Goal: Task Accomplishment & Management: Complete application form

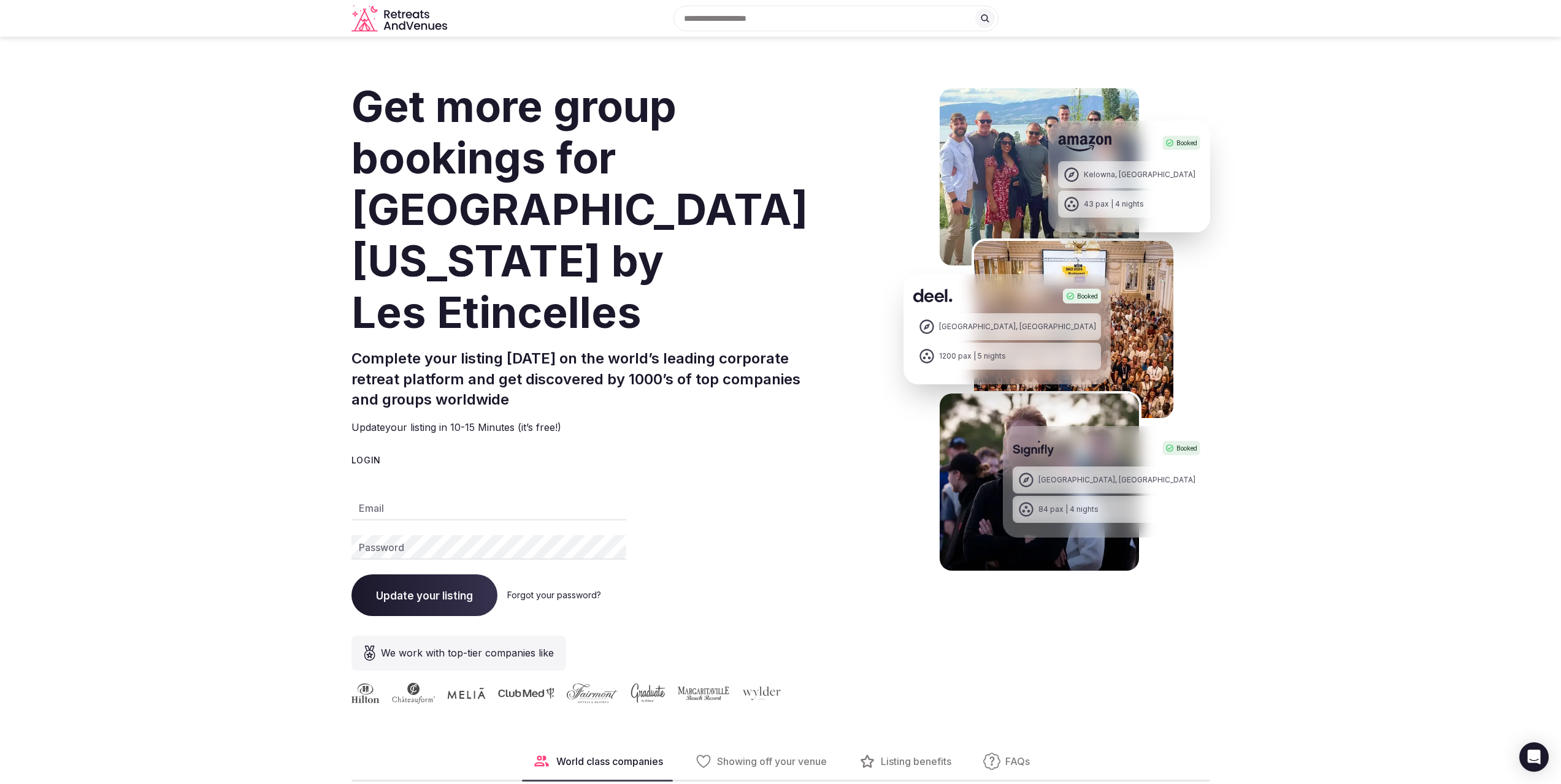
click at [785, 9] on input "text" at bounding box center [836, 18] width 325 height 26
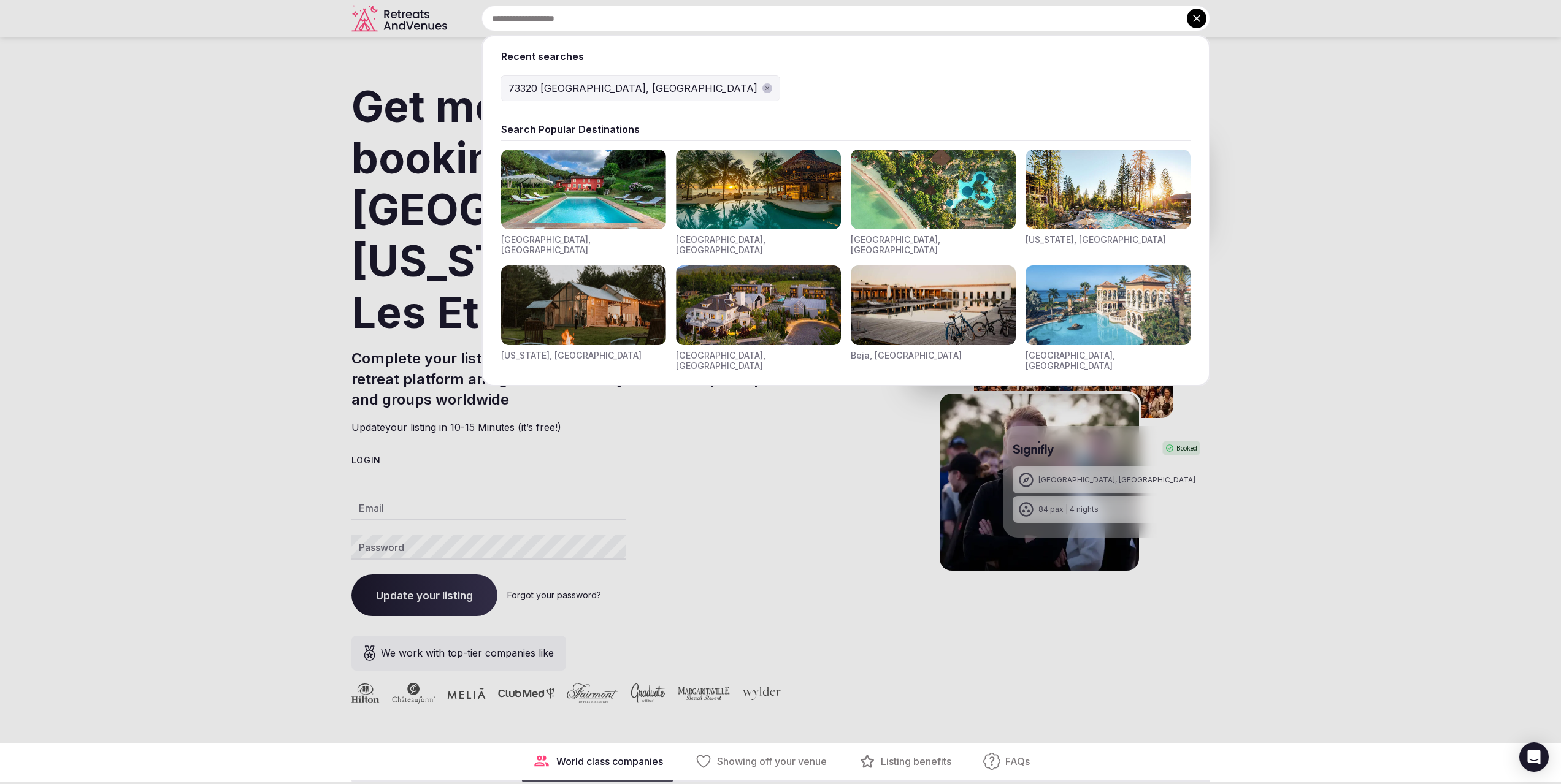
click at [580, 83] on div "73320 [GEOGRAPHIC_DATA], [GEOGRAPHIC_DATA]" at bounding box center [633, 88] width 249 height 14
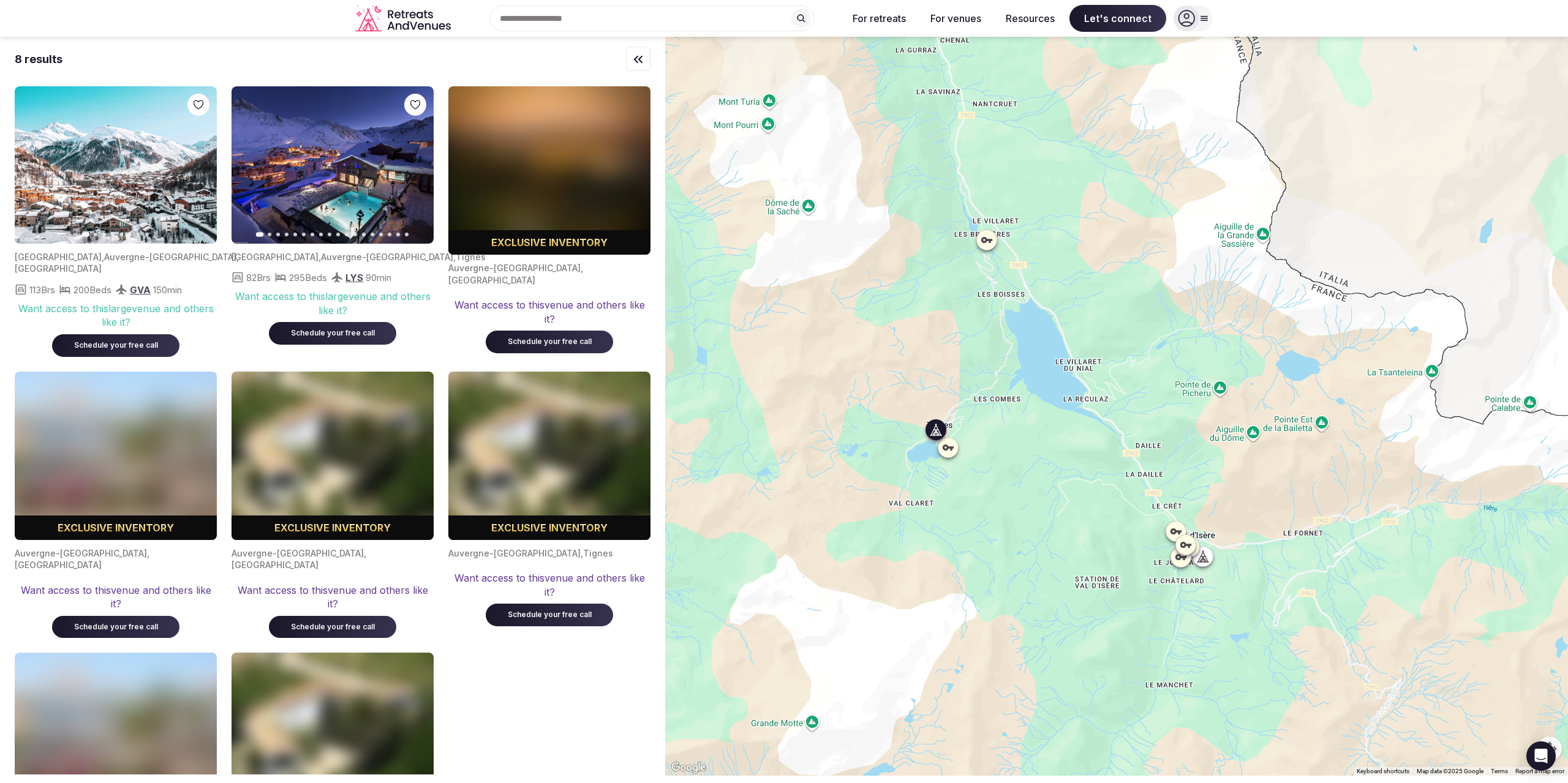
click at [414, 163] on icon "button" at bounding box center [417, 165] width 10 height 10
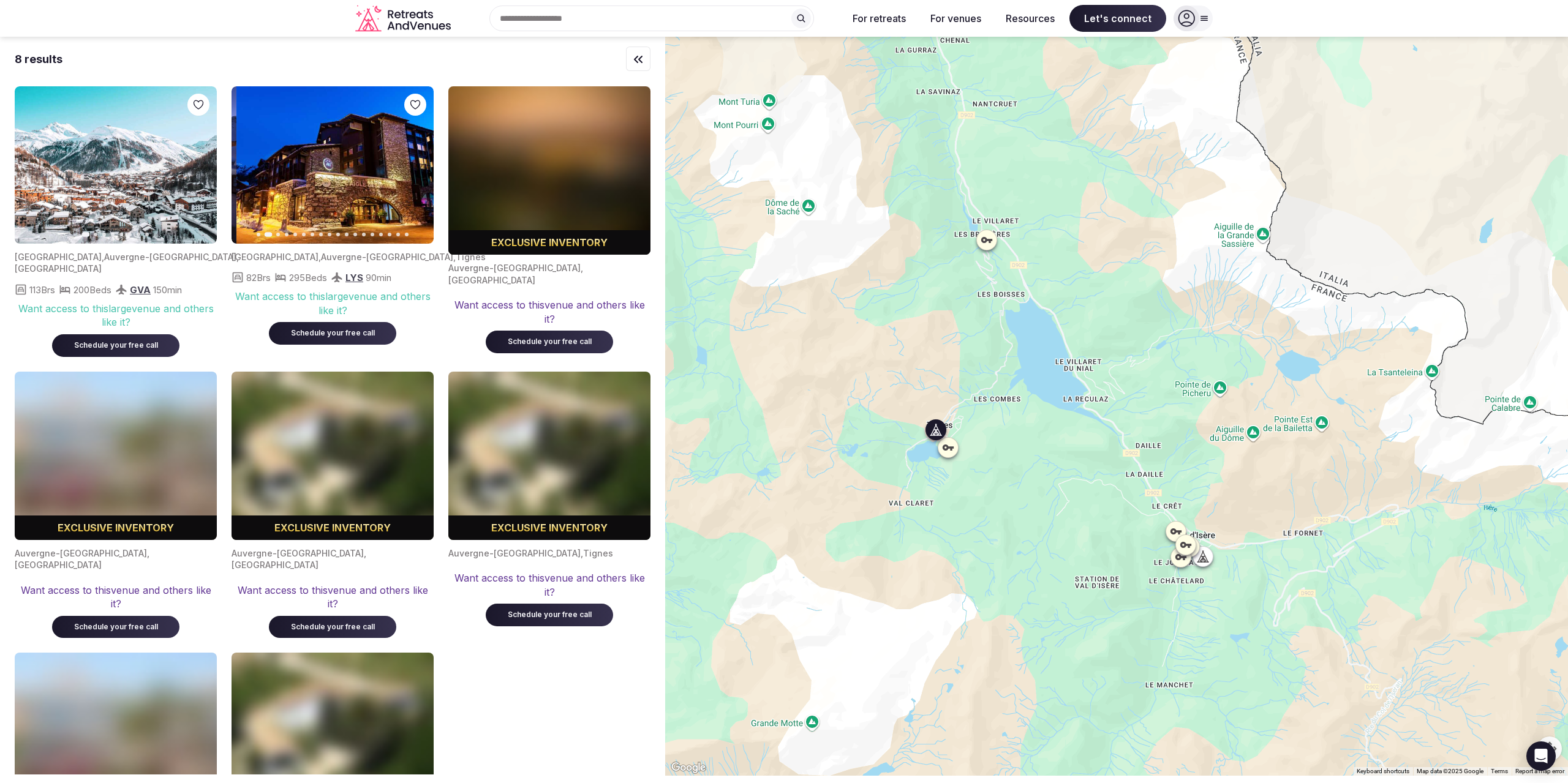
click at [414, 163] on icon "button" at bounding box center [417, 165] width 10 height 10
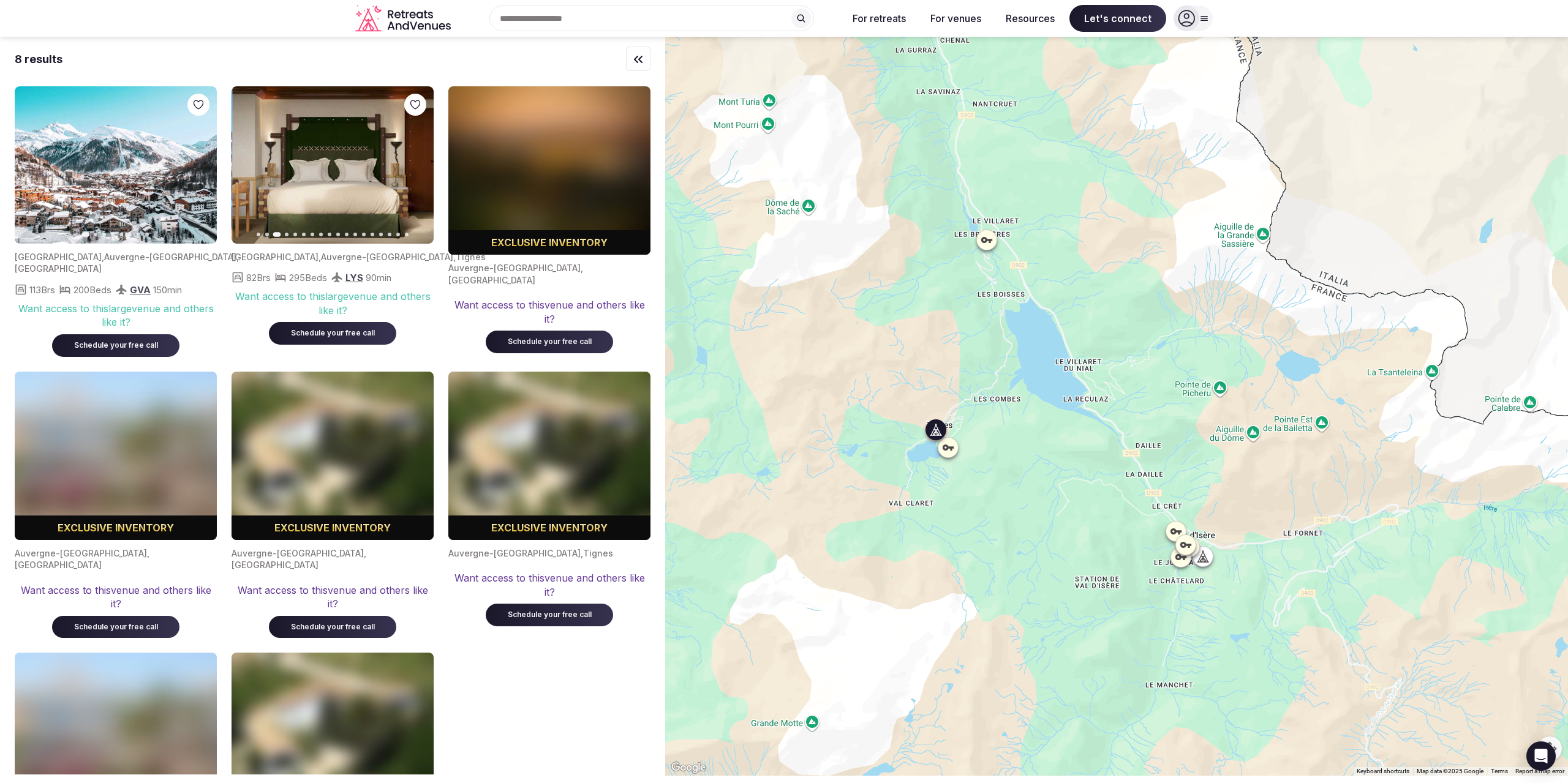
click at [414, 163] on icon "button" at bounding box center [417, 165] width 10 height 10
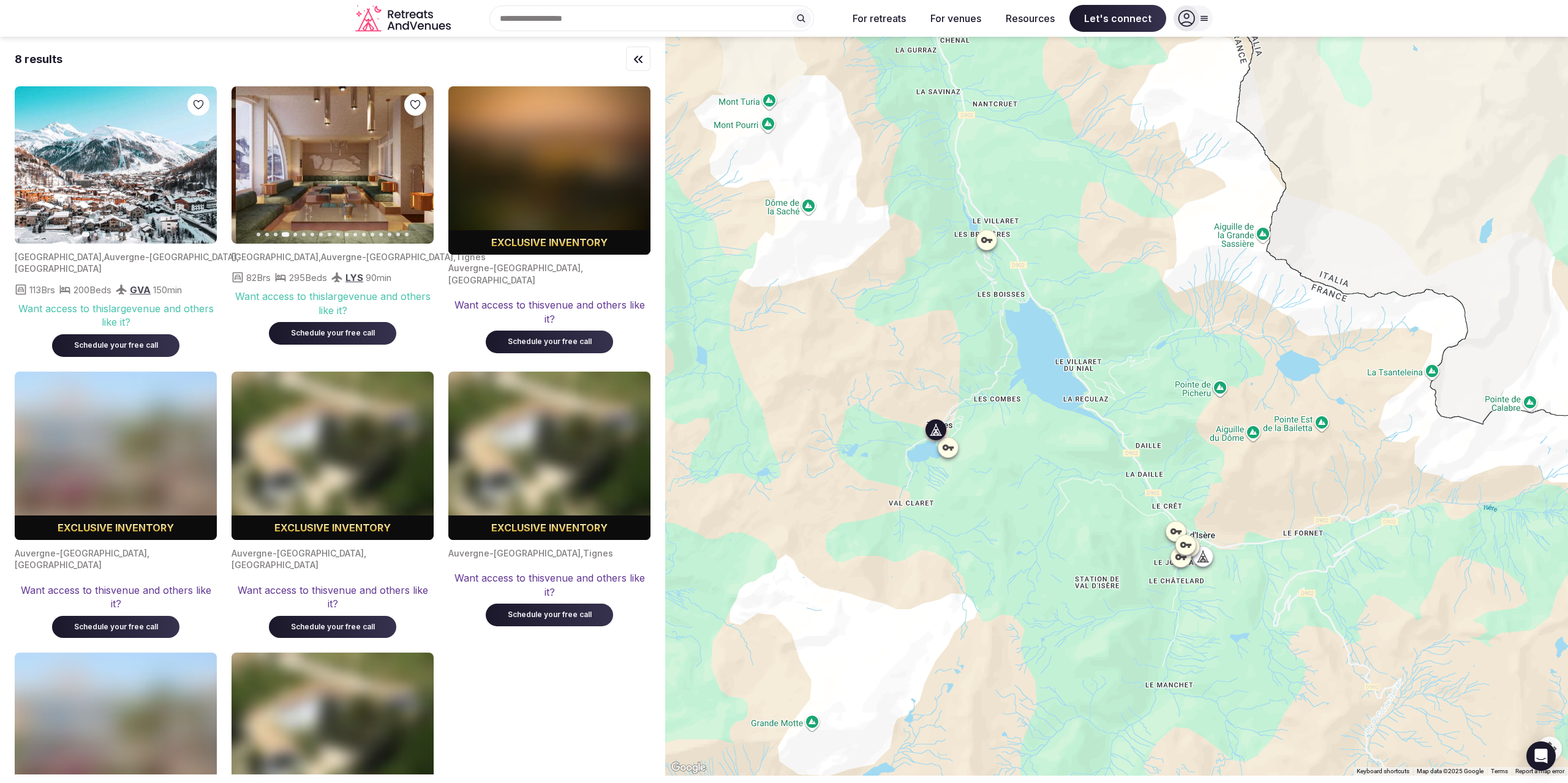
click at [414, 163] on icon "button" at bounding box center [417, 165] width 10 height 10
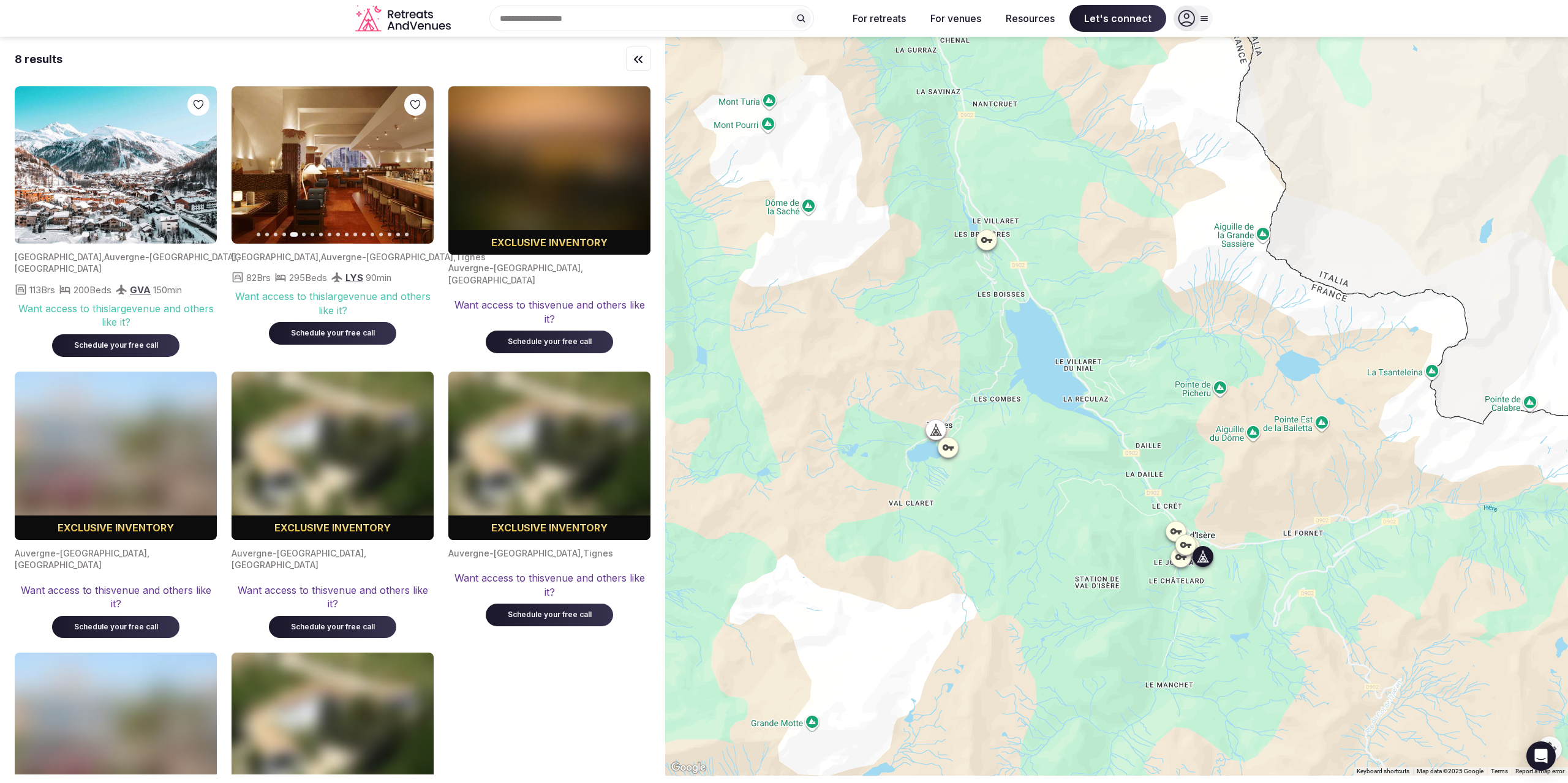
click at [203, 163] on icon "button" at bounding box center [200, 165] width 10 height 10
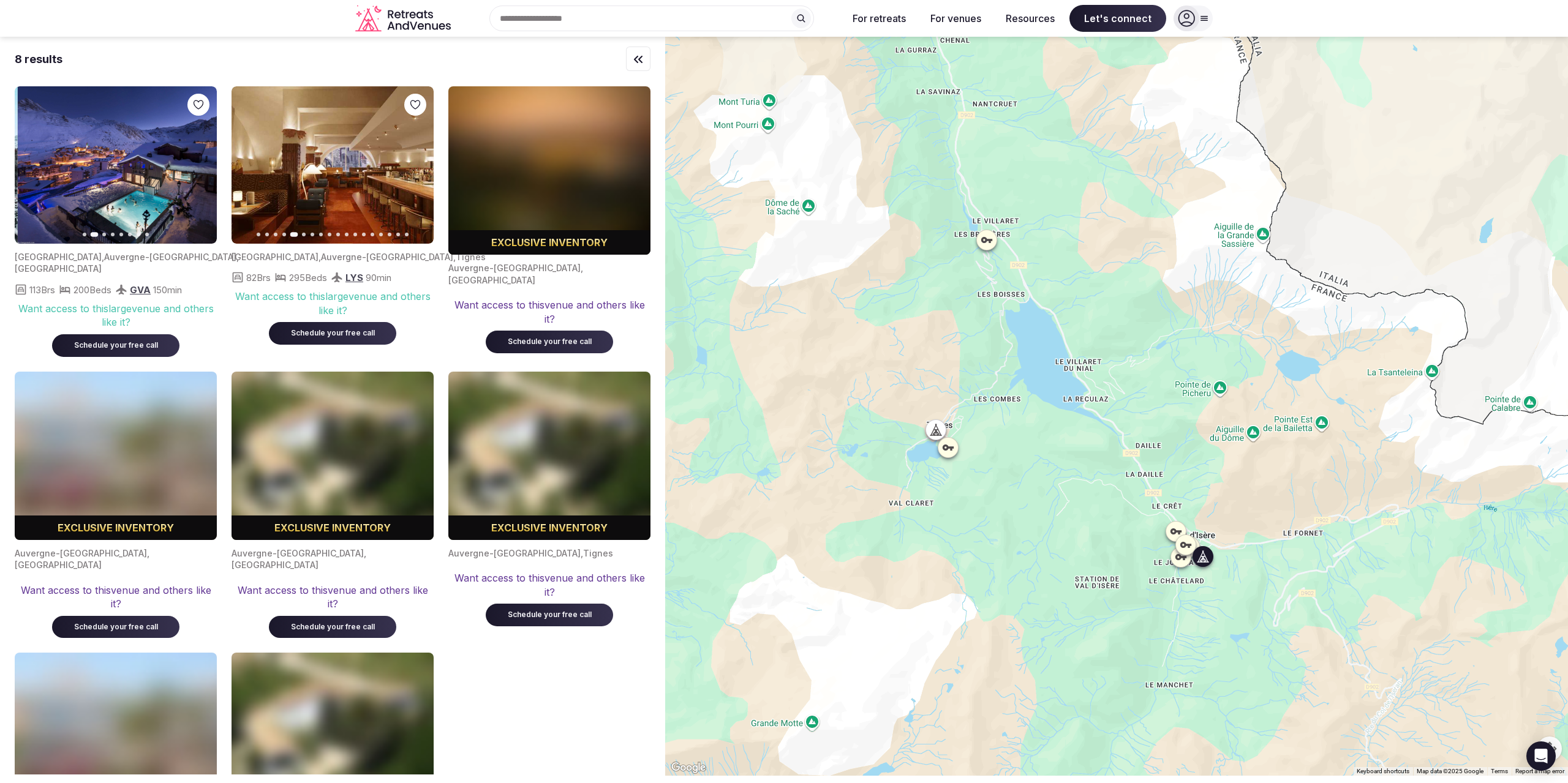
click at [203, 163] on icon "button" at bounding box center [200, 165] width 10 height 10
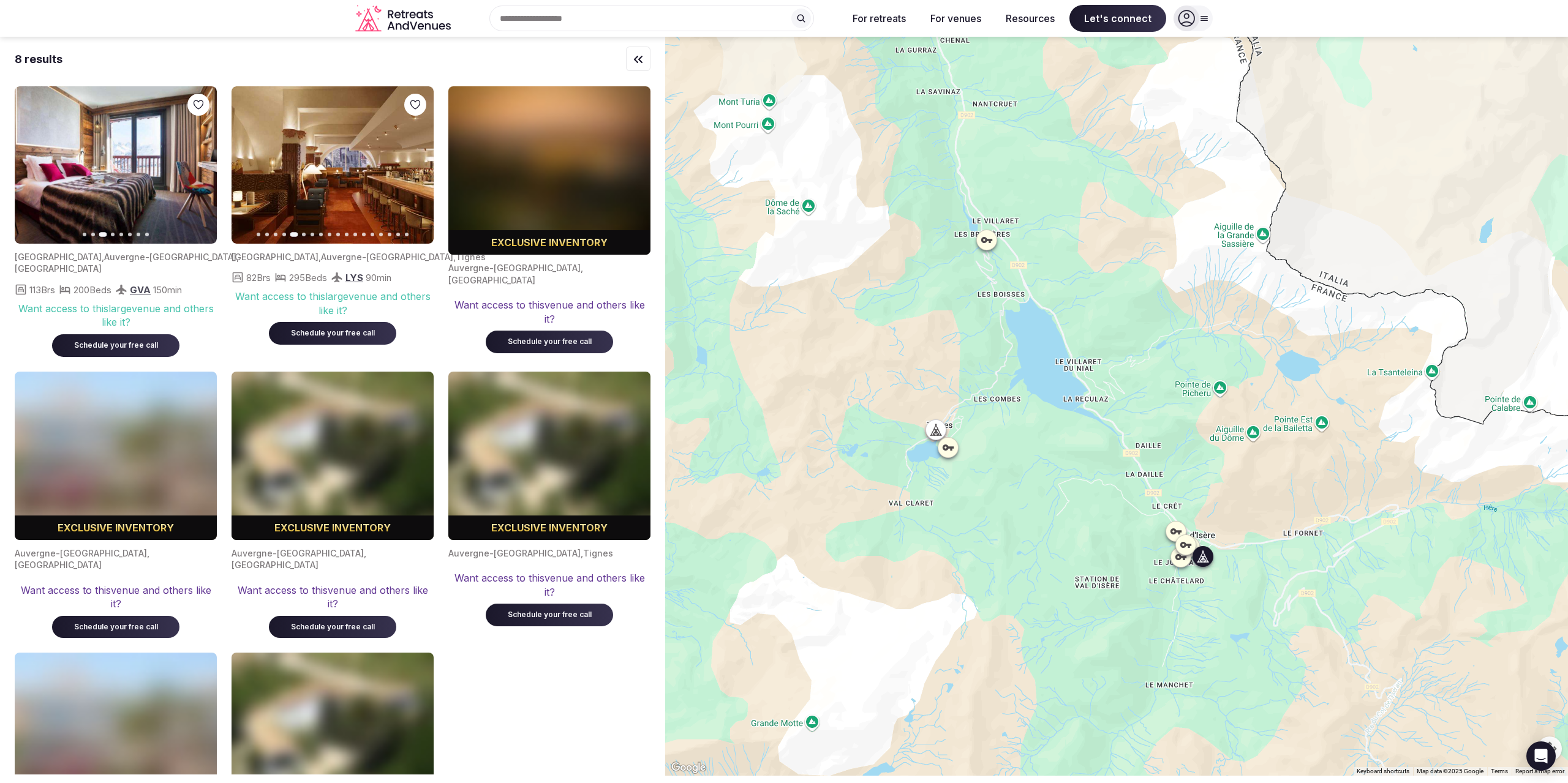
click at [203, 163] on icon "button" at bounding box center [200, 165] width 10 height 10
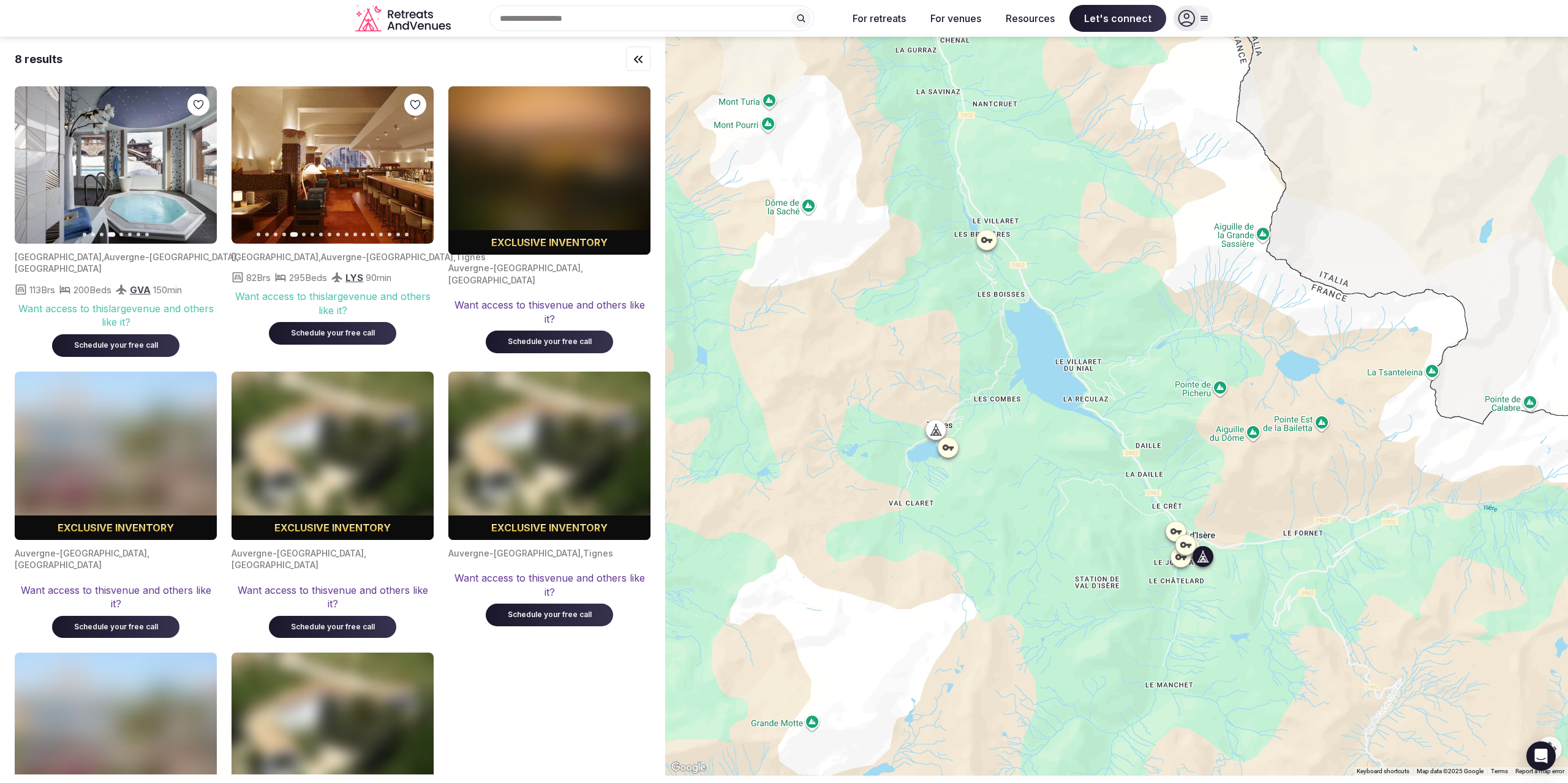
click at [203, 163] on icon "button" at bounding box center [200, 165] width 10 height 10
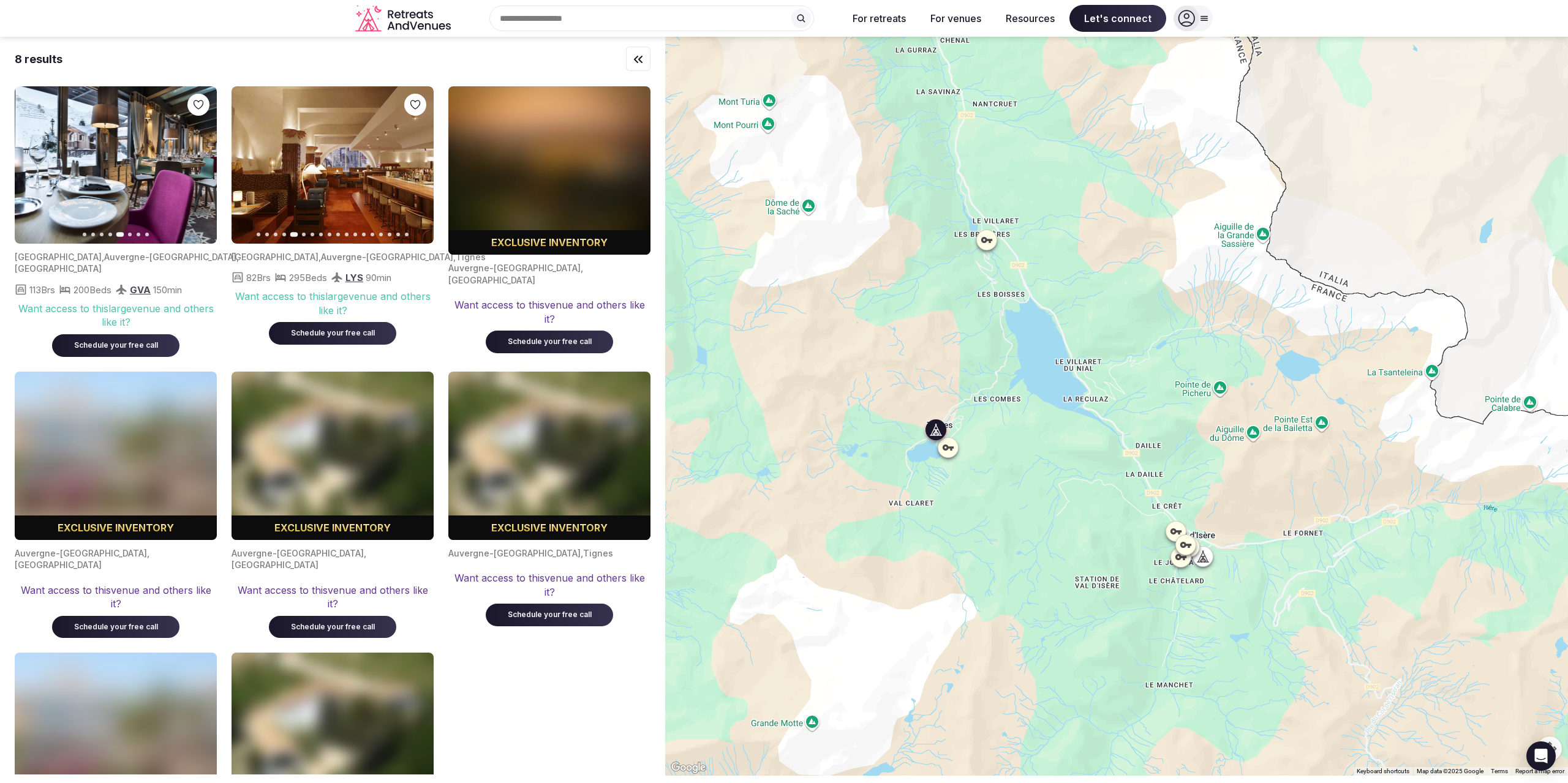
click at [249, 173] on button "Previous slide" at bounding box center [248, 165] width 19 height 19
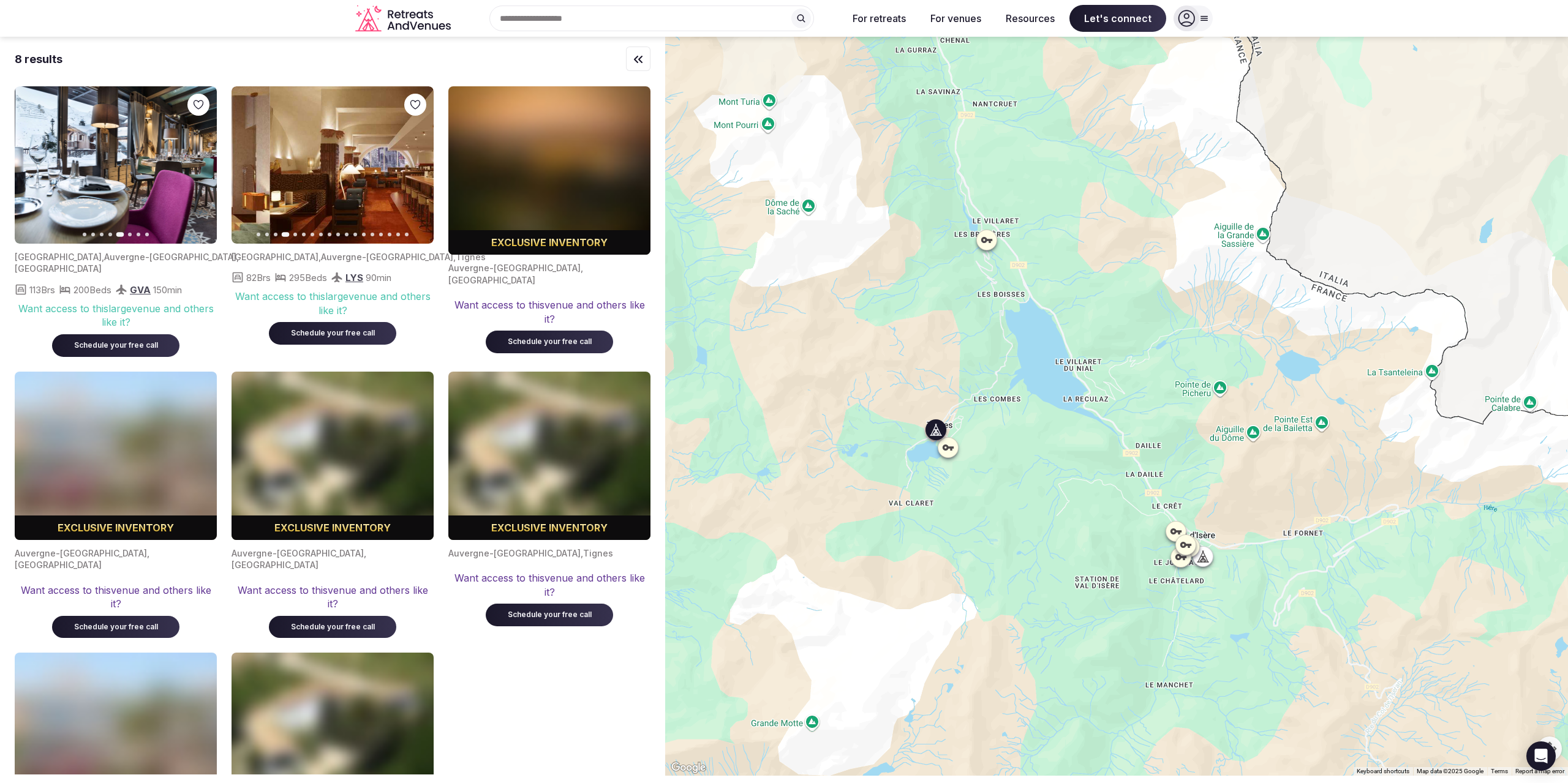
click at [249, 173] on button "Previous slide" at bounding box center [248, 165] width 19 height 19
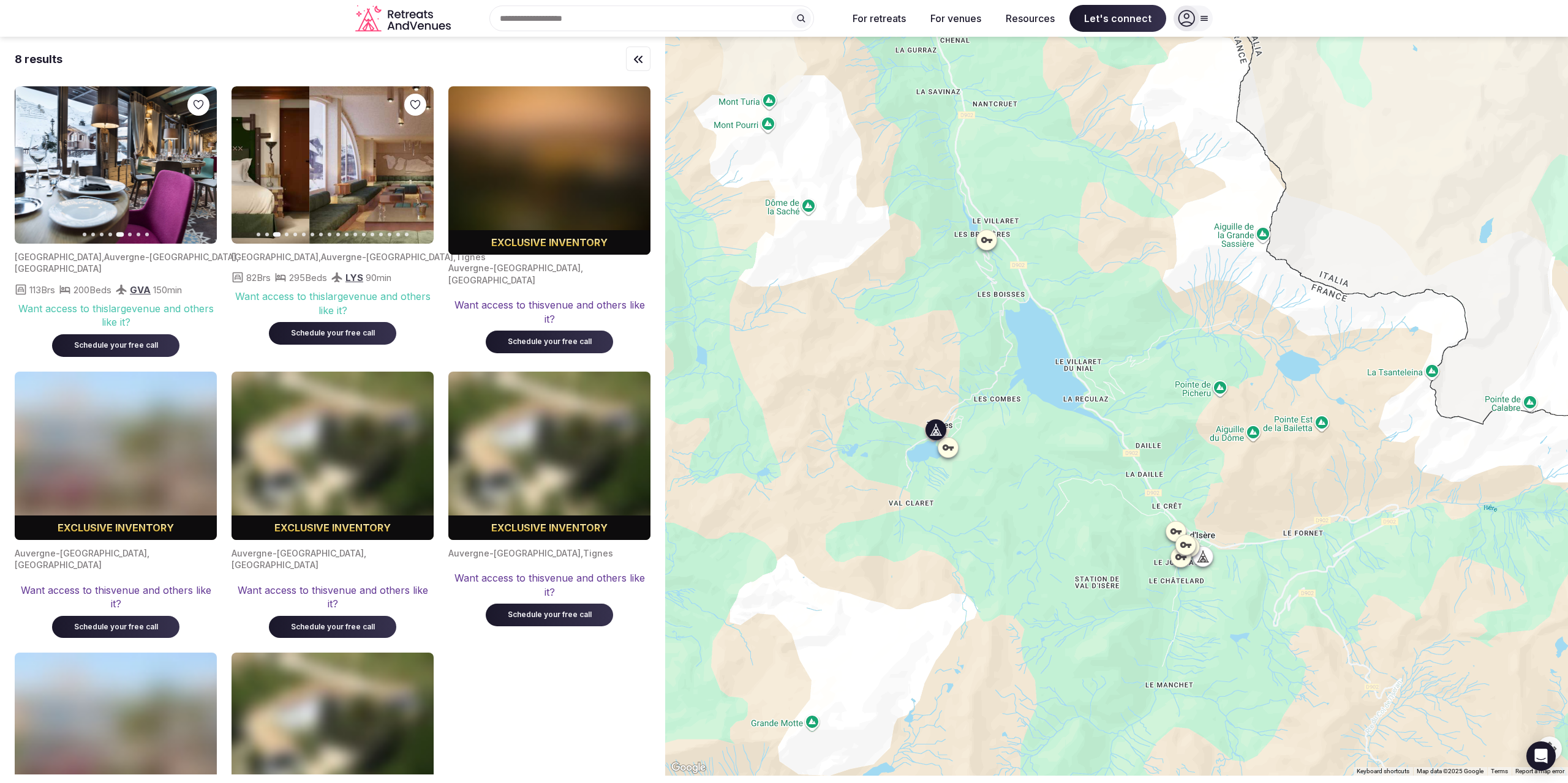
click at [249, 173] on button "Previous slide" at bounding box center [248, 165] width 19 height 19
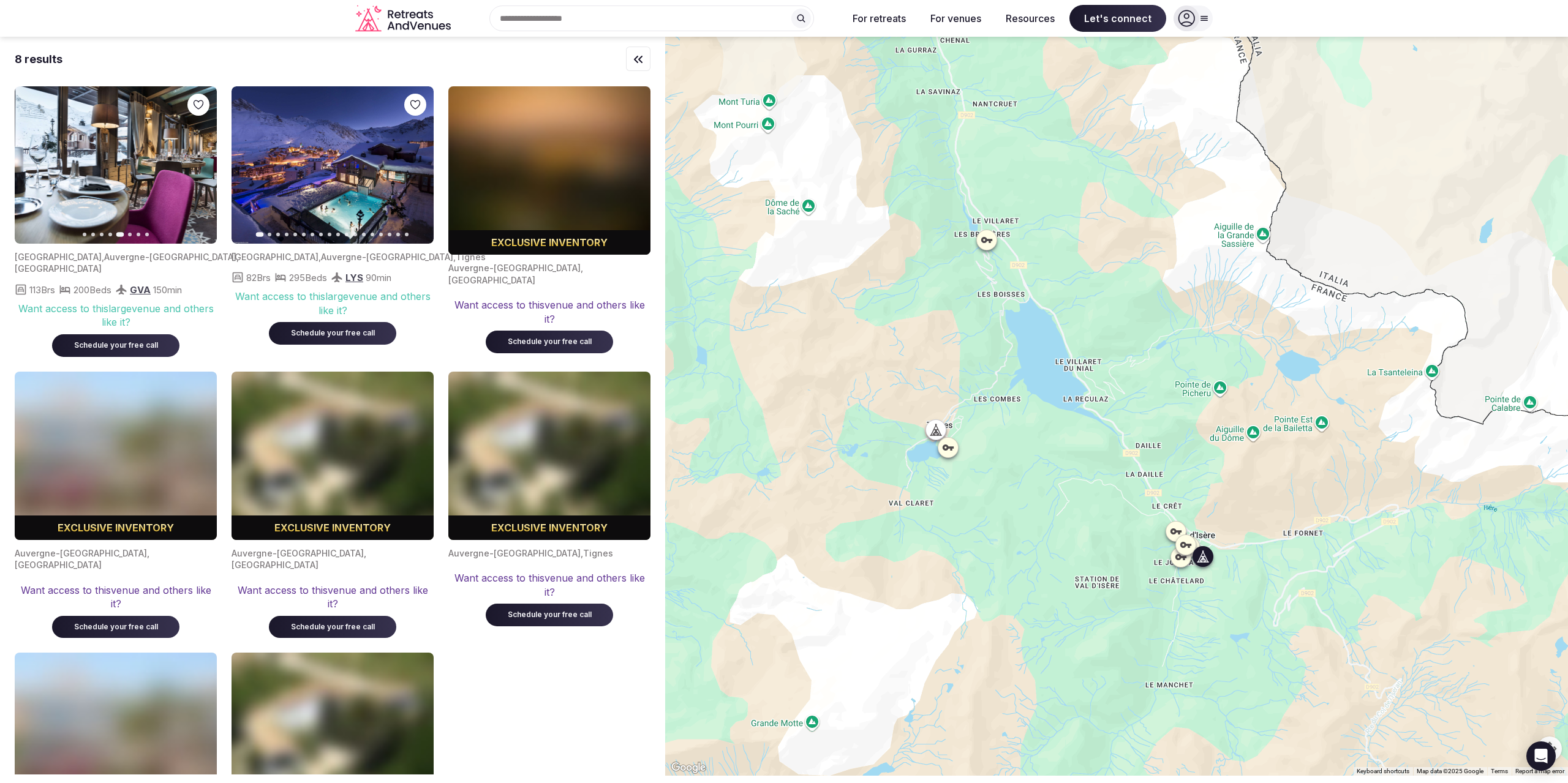
click at [34, 167] on icon "button" at bounding box center [32, 165] width 10 height 10
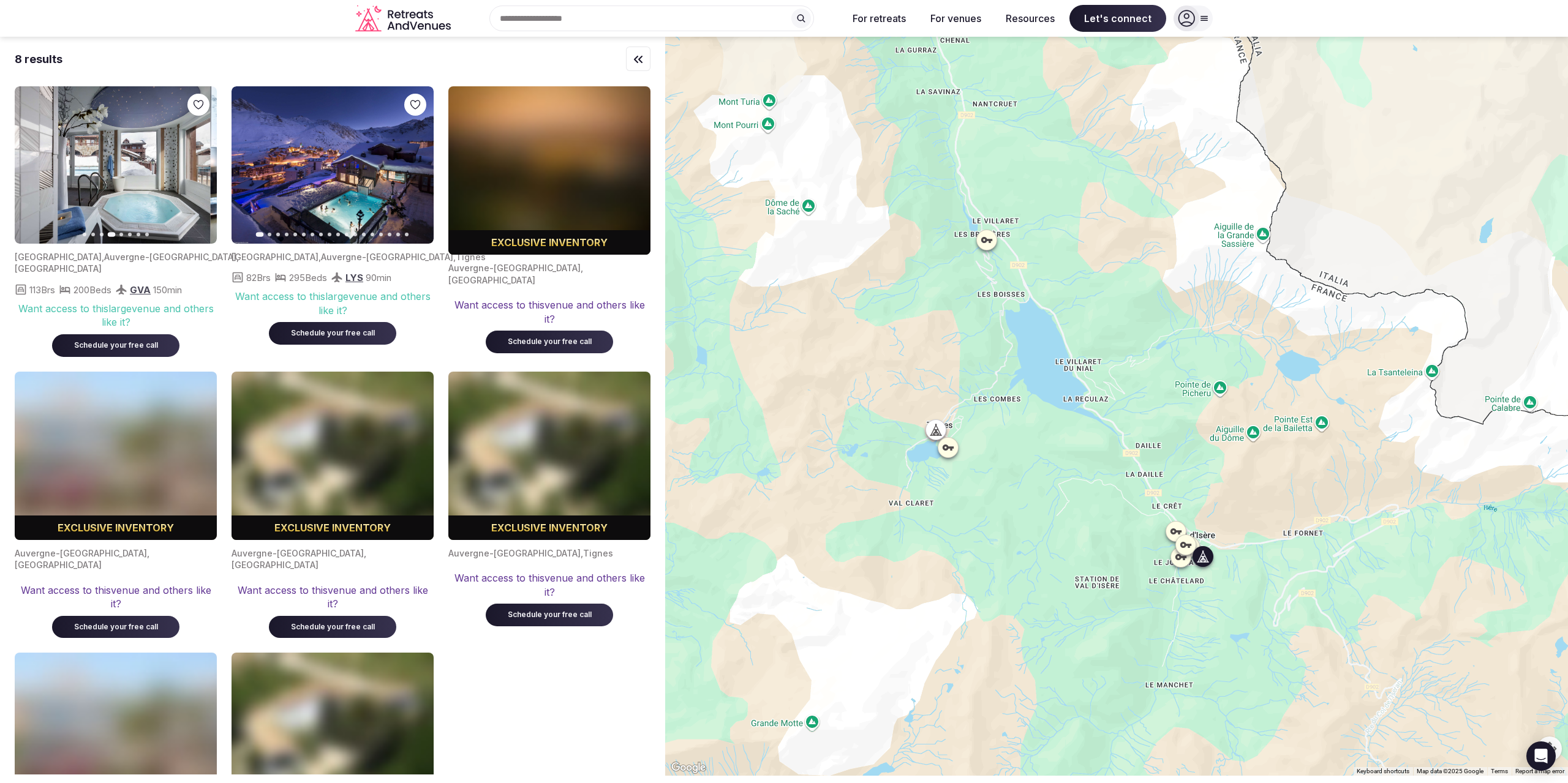
click at [34, 167] on icon "button" at bounding box center [32, 165] width 10 height 10
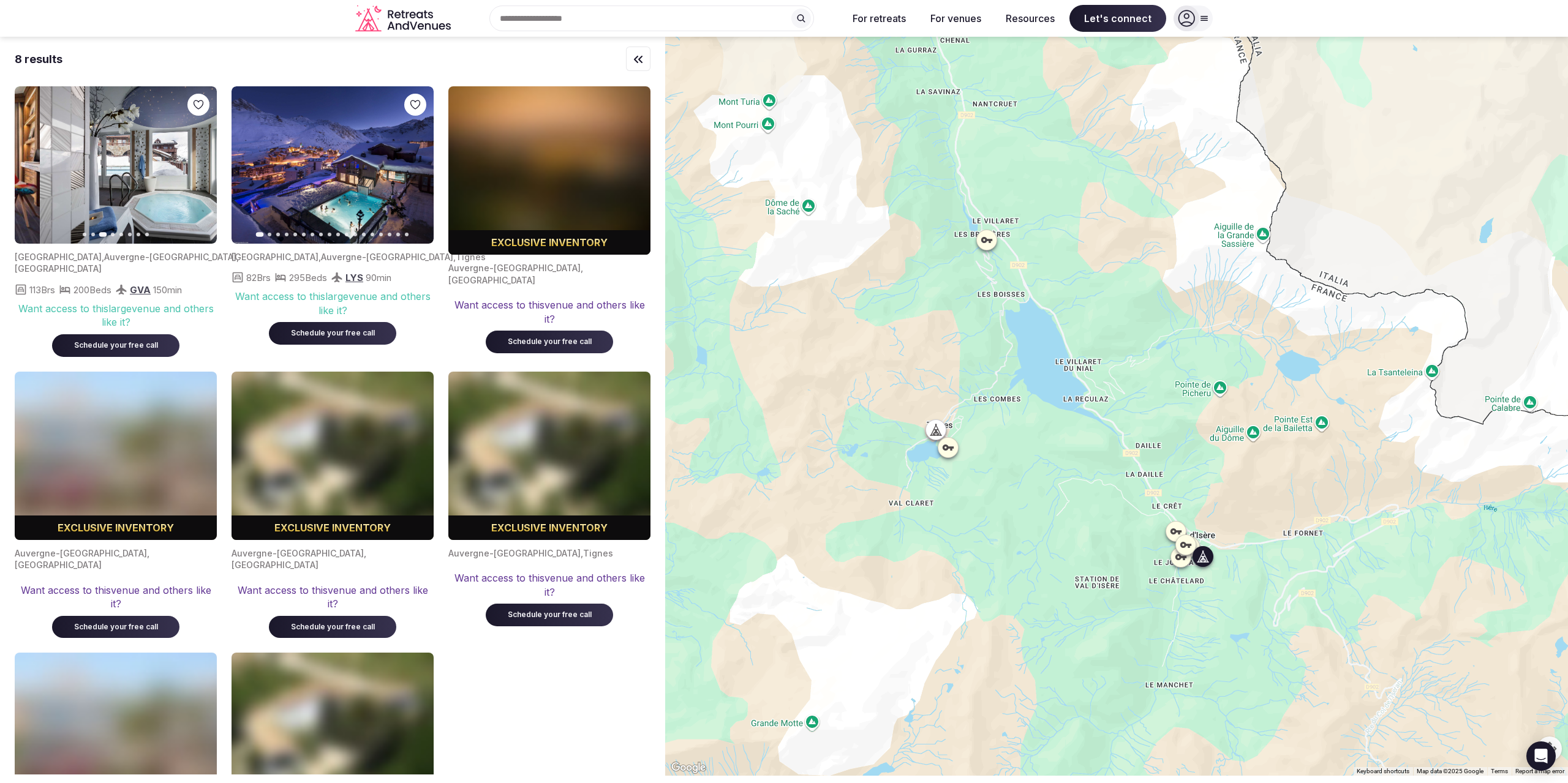
click at [34, 167] on icon "button" at bounding box center [32, 165] width 10 height 10
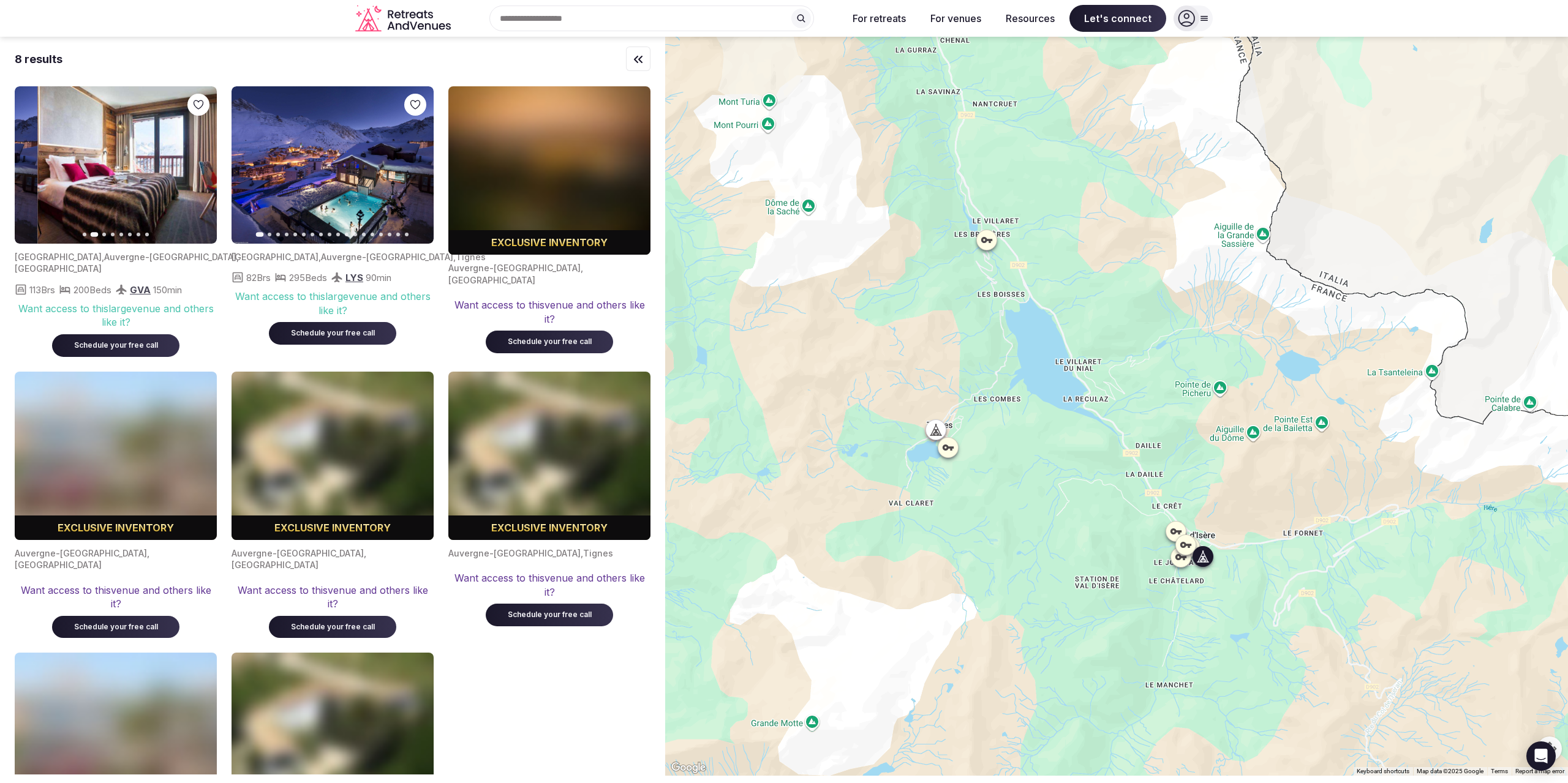
click at [34, 167] on icon "button" at bounding box center [32, 165] width 10 height 10
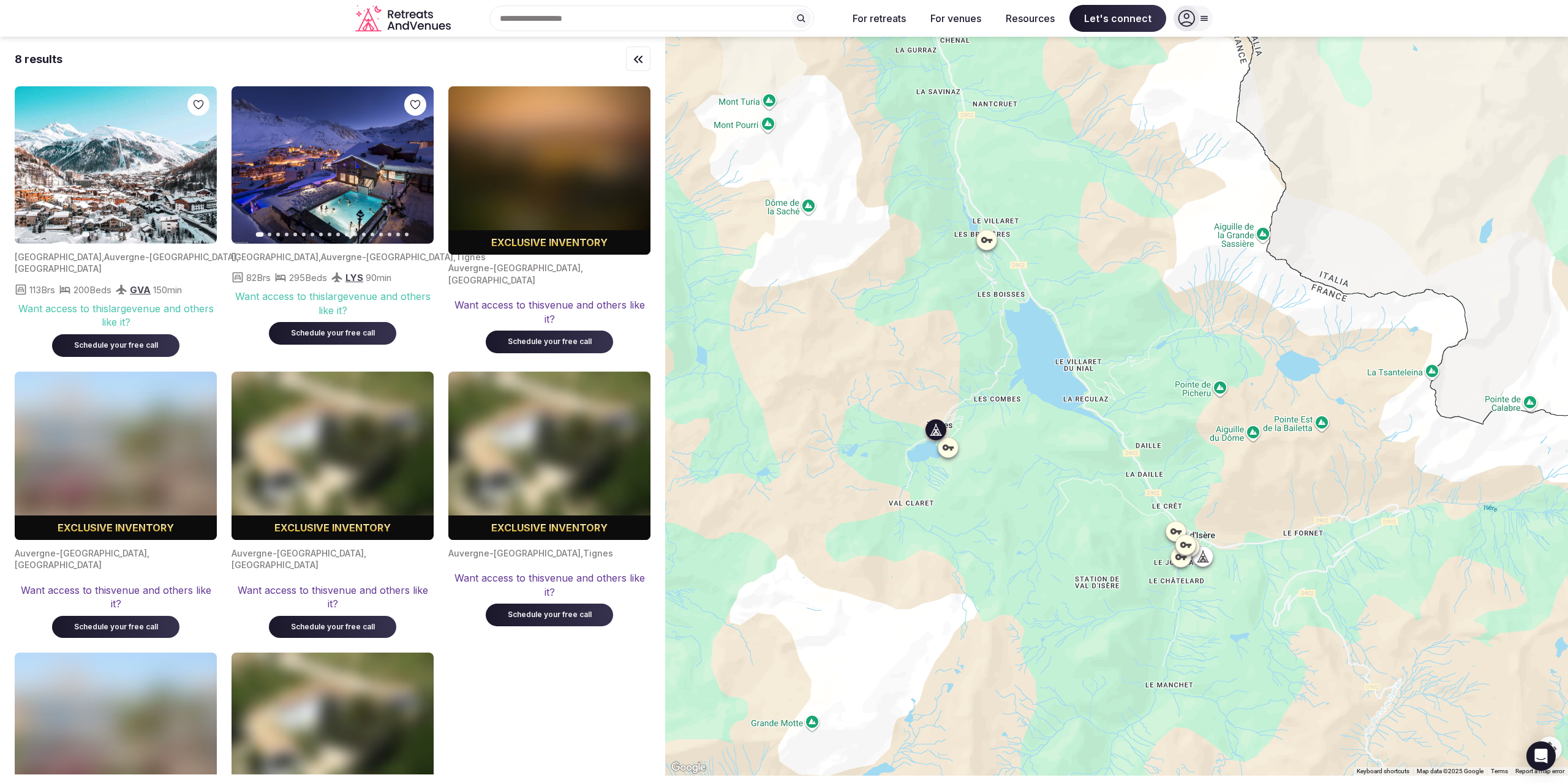
click at [429, 339] on div "Want access to this large venue and others like it? Schedule your free call" at bounding box center [333, 314] width 202 height 60
